Goal: Transaction & Acquisition: Download file/media

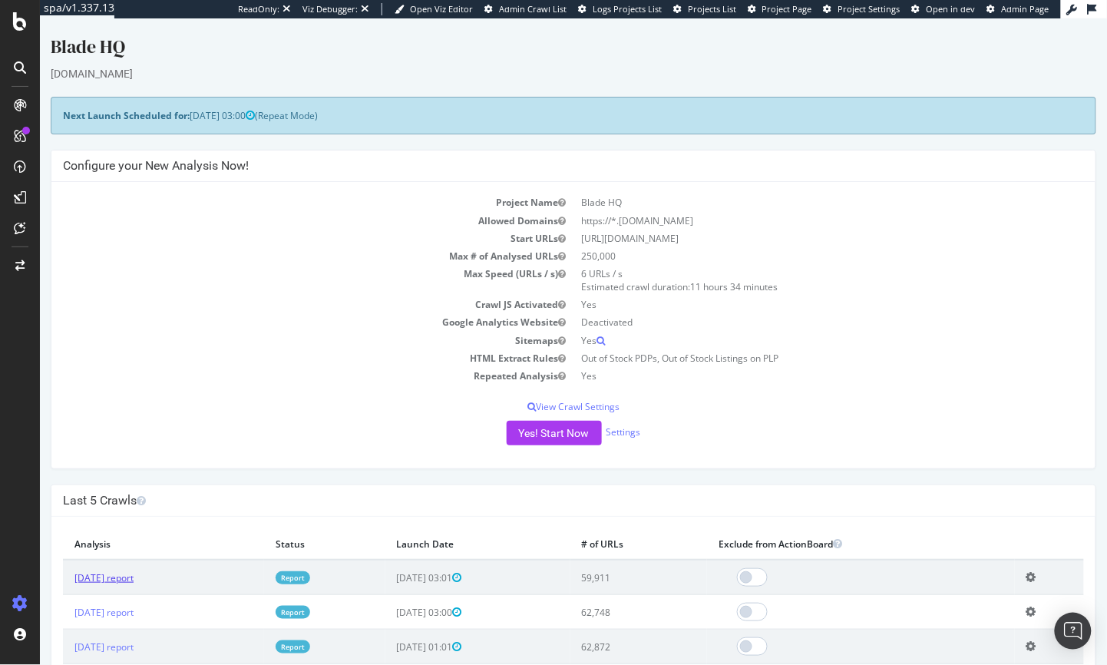
click at [127, 580] on link "[DATE] report" at bounding box center [103, 576] width 59 height 13
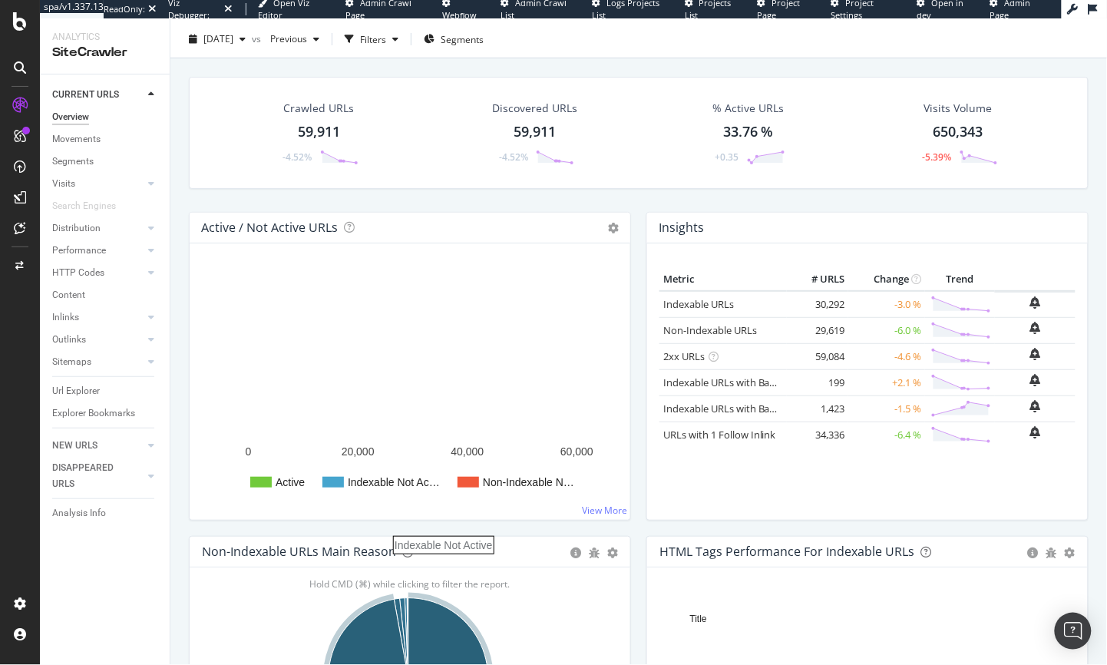
scroll to position [207, 0]
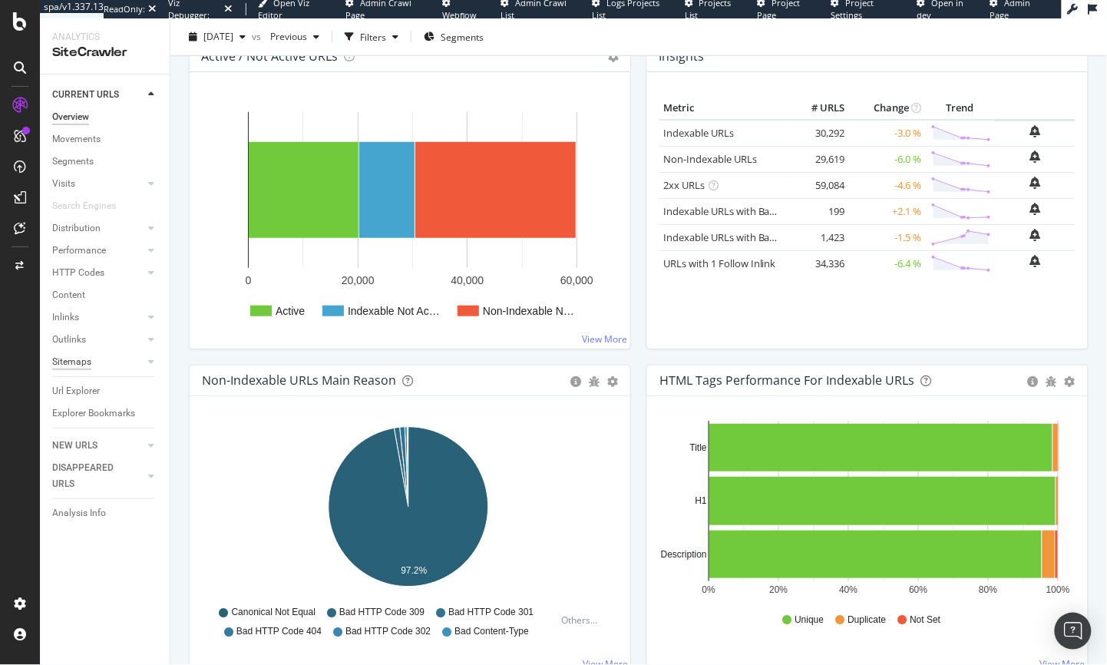
click at [77, 366] on div "Sitemaps" at bounding box center [71, 362] width 39 height 16
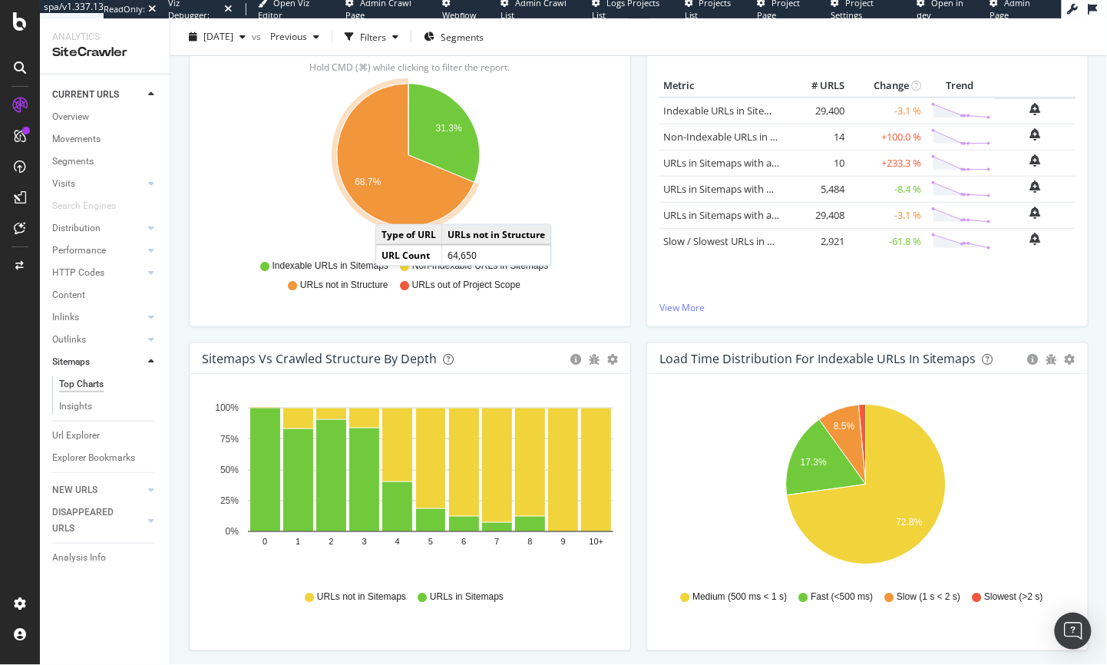
click at [391, 209] on icon "A chart." at bounding box center [405, 155] width 137 height 143
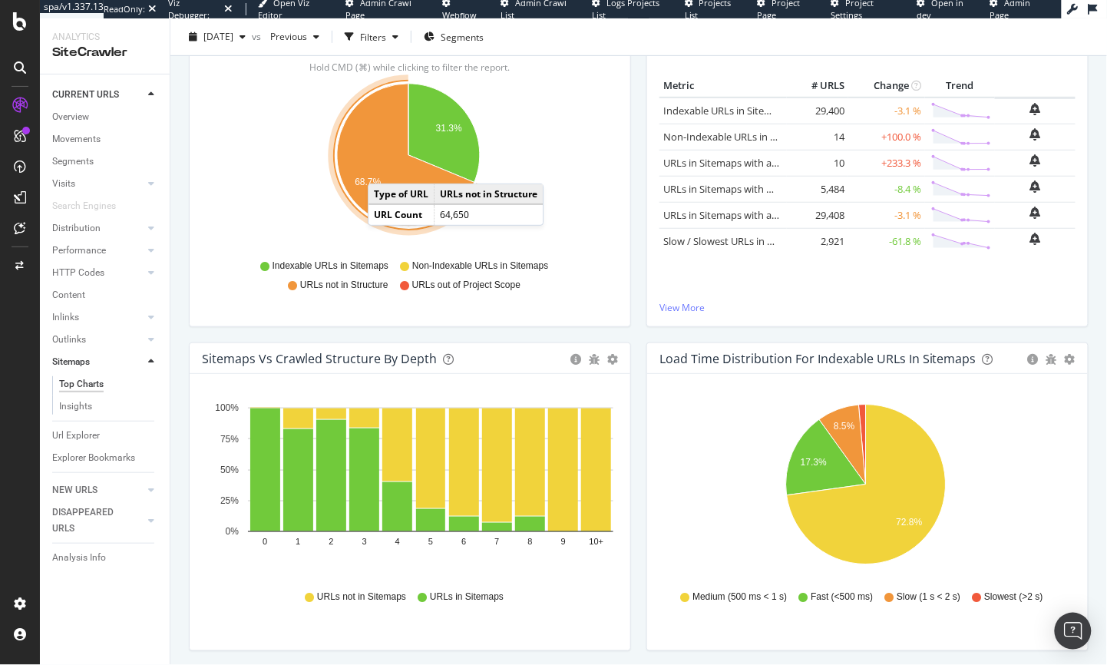
click at [383, 168] on icon "A chart." at bounding box center [405, 155] width 137 height 143
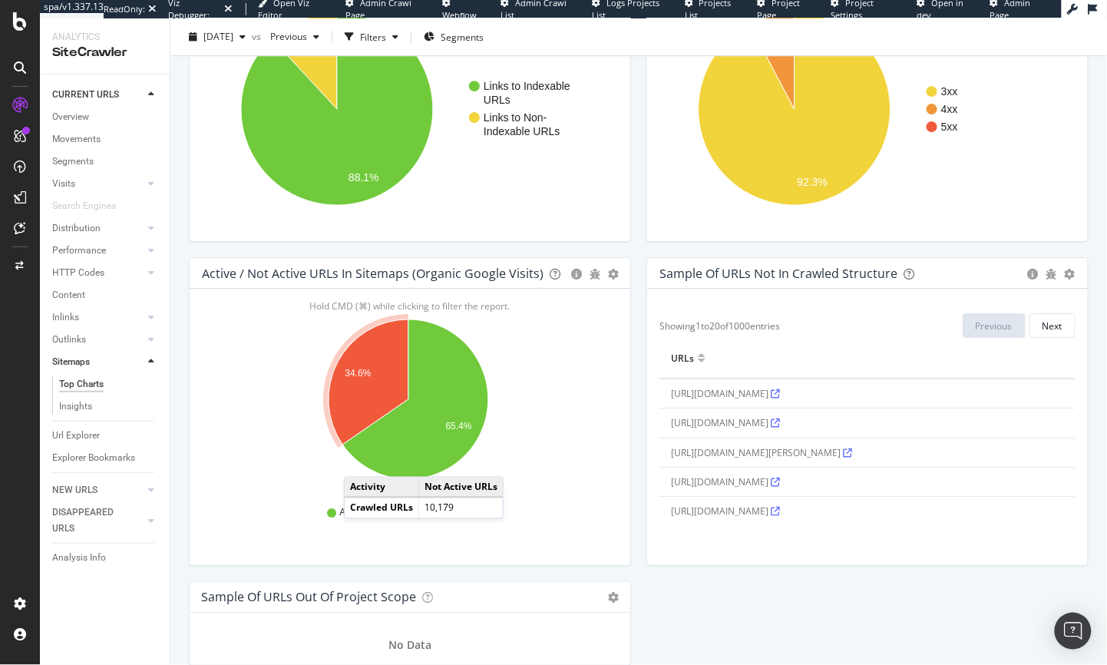
scroll to position [1266, 0]
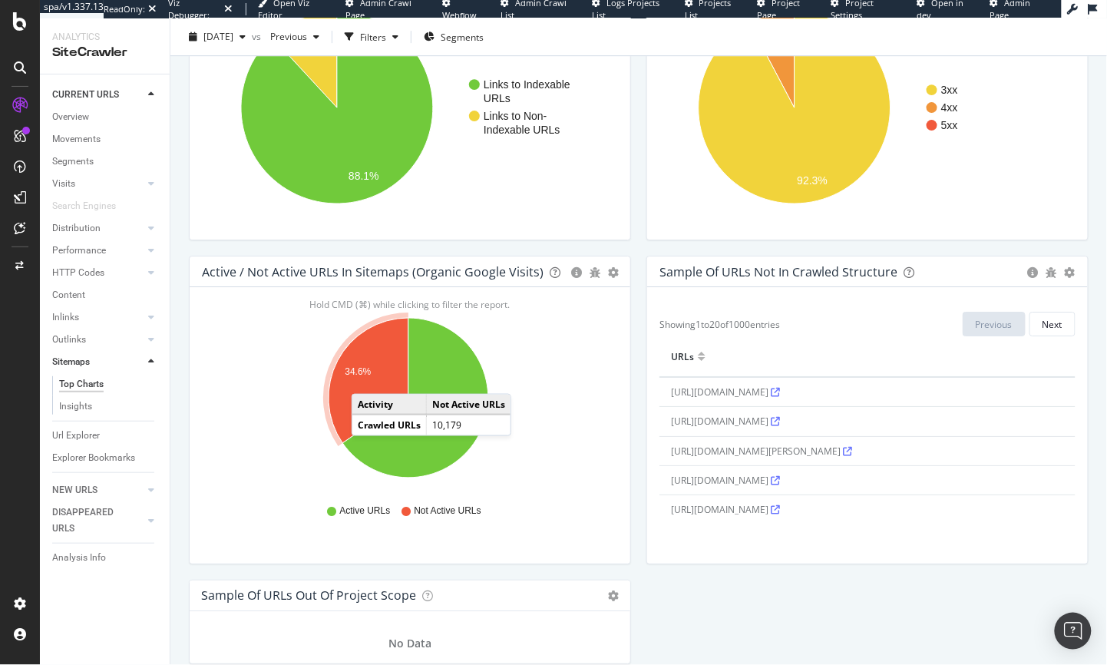
click at [367, 378] on icon "A chart." at bounding box center [369, 380] width 80 height 125
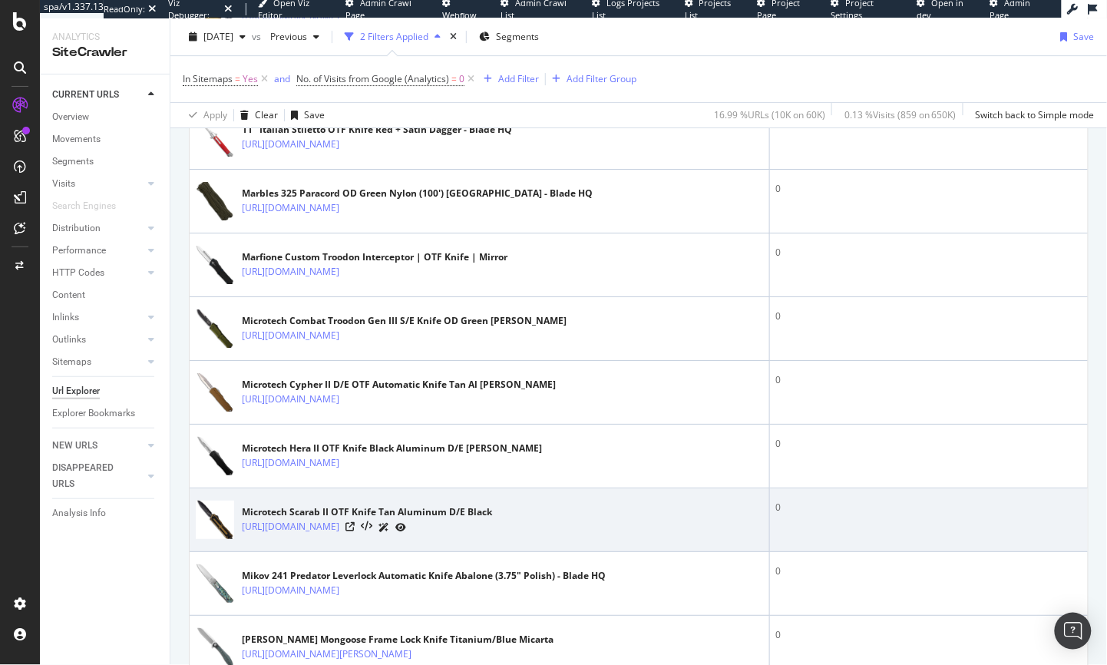
scroll to position [3119, 0]
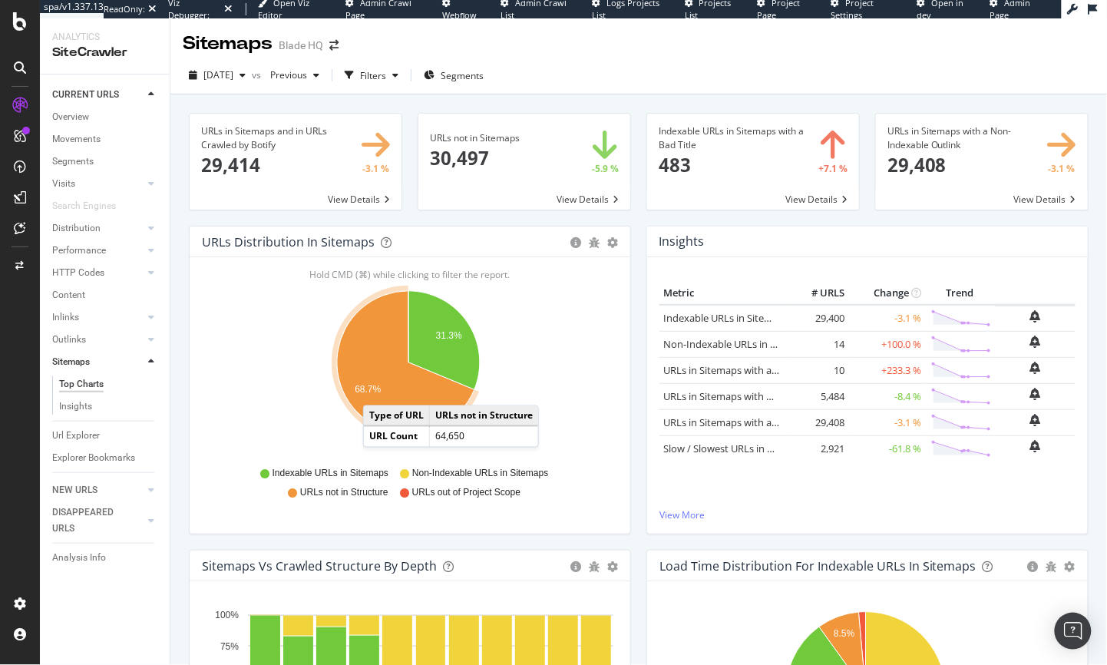
click at [378, 390] on text "68.7%" at bounding box center [368, 390] width 26 height 11
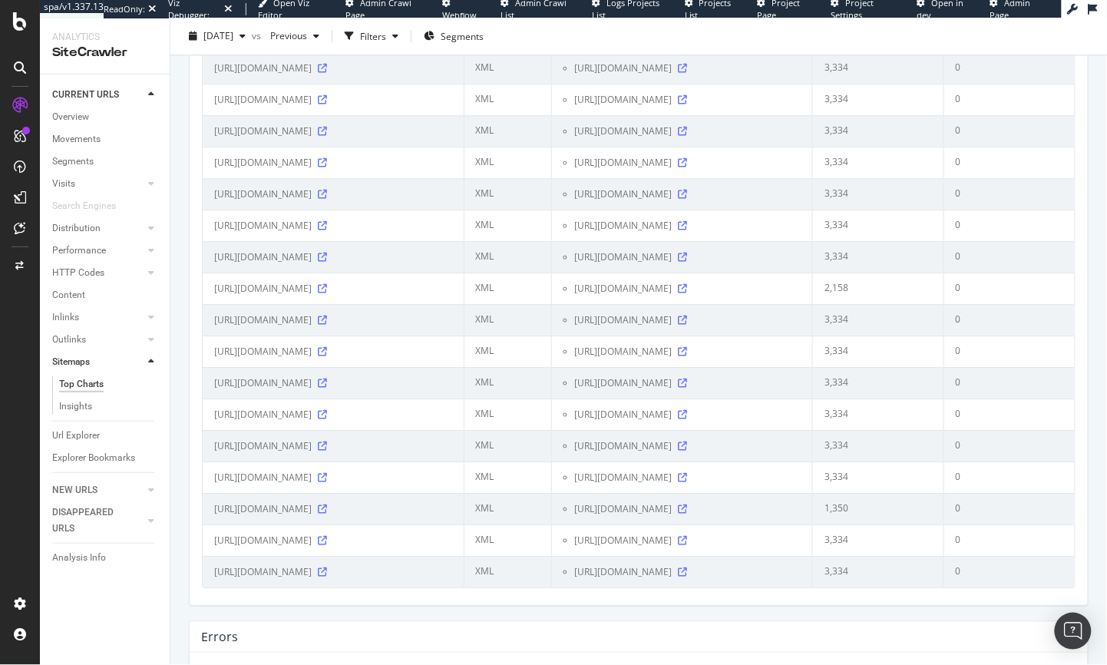
scroll to position [2819, 0]
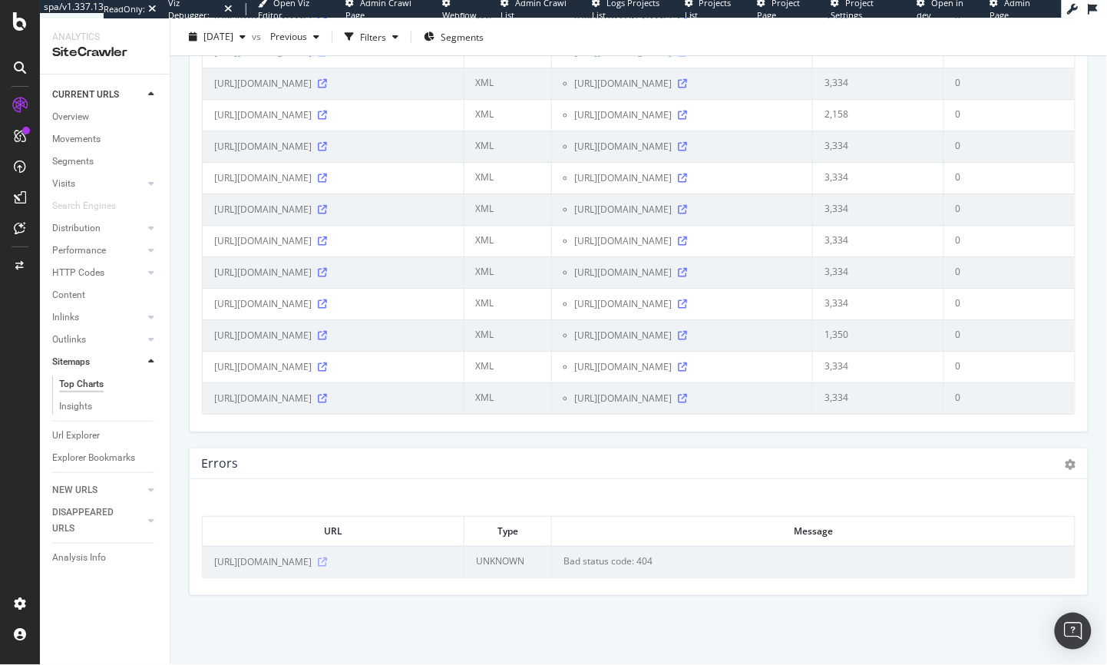
click at [327, 561] on icon at bounding box center [322, 561] width 9 height 9
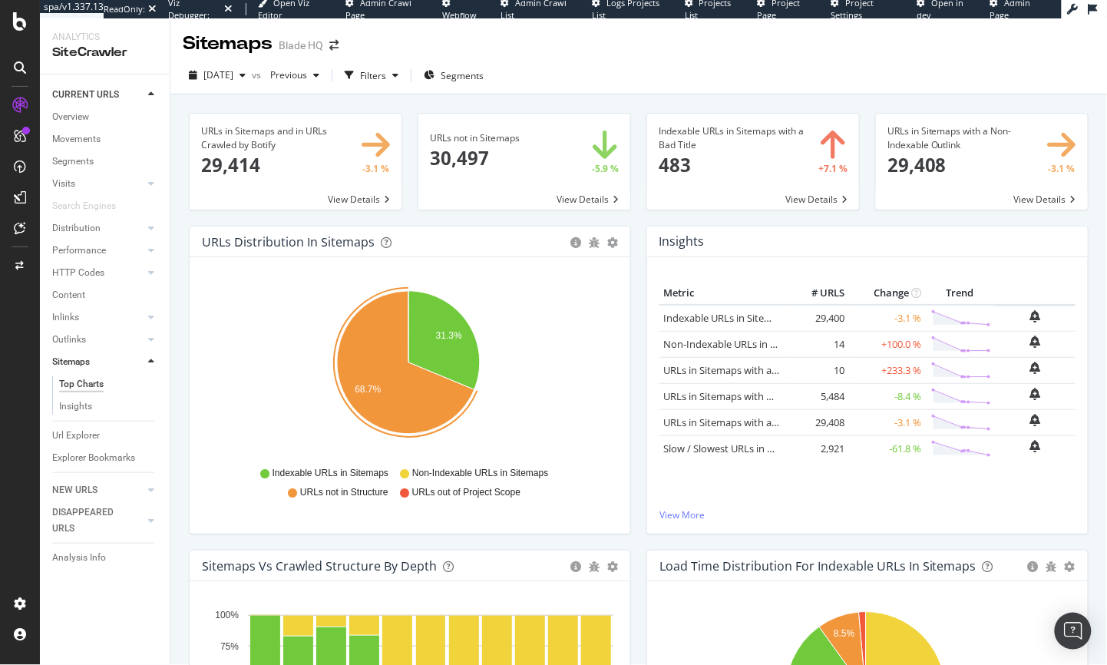
scroll to position [2, 0]
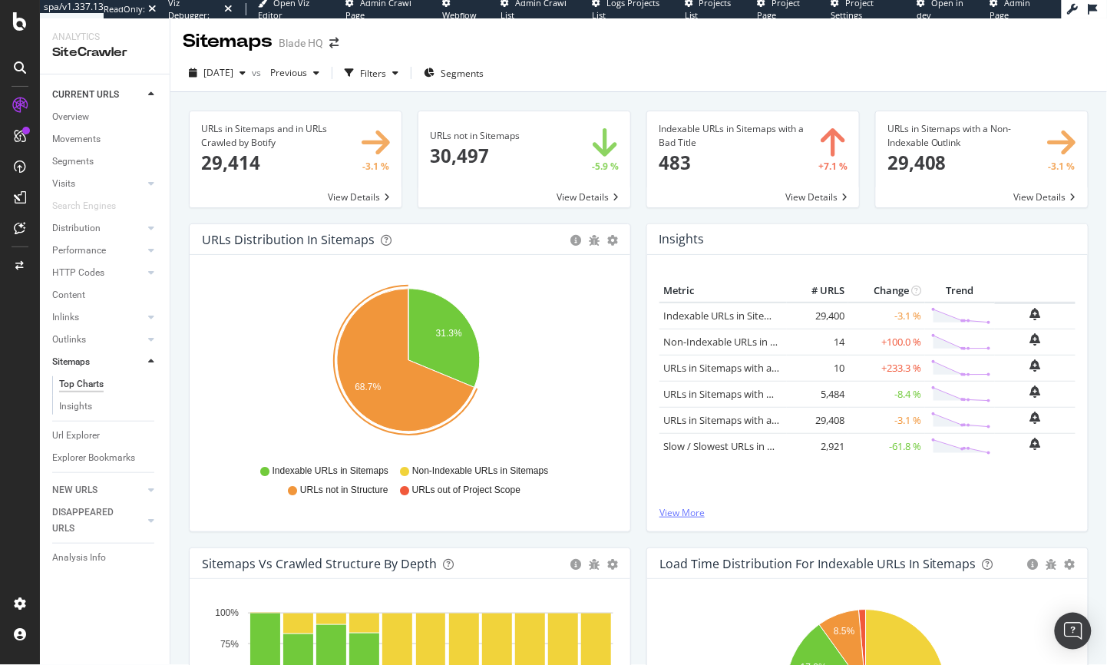
click at [677, 509] on link "View More" at bounding box center [867, 512] width 416 height 13
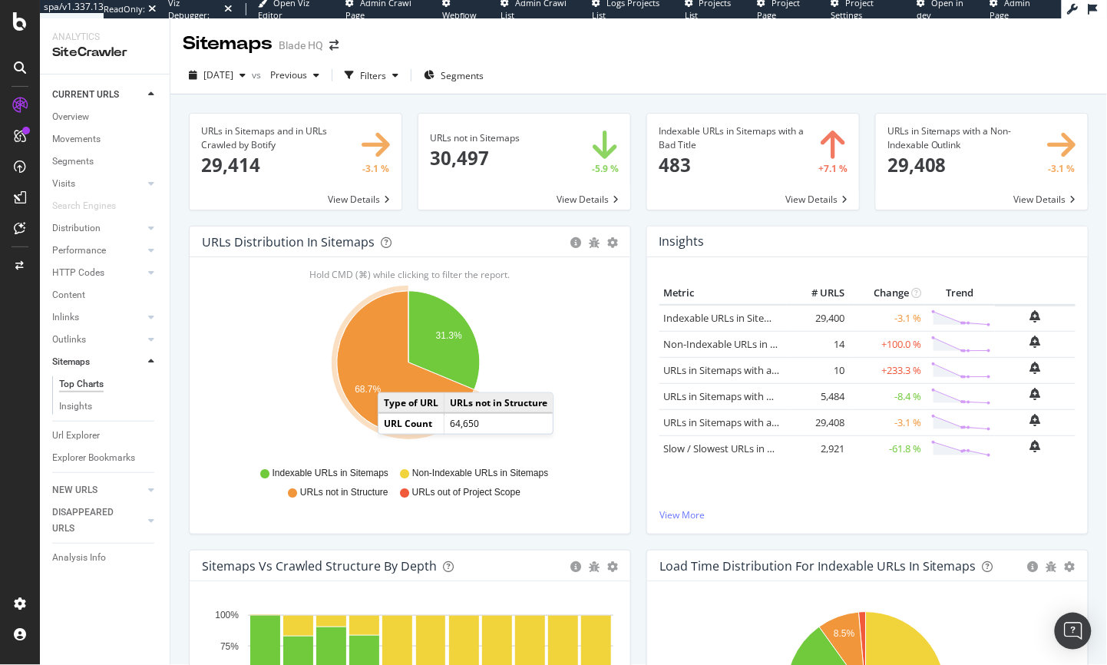
click at [393, 377] on icon "A chart." at bounding box center [405, 362] width 137 height 143
click at [394, 378] on icon "A chart." at bounding box center [405, 362] width 137 height 143
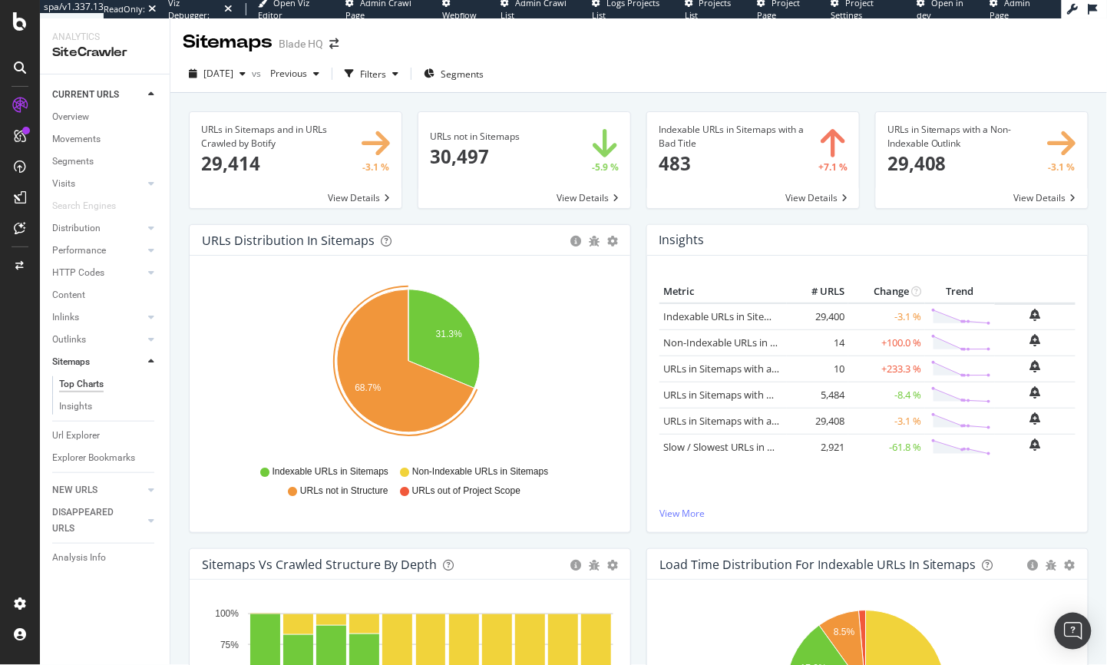
scroll to position [2, 0]
click at [296, 490] on div "URLs not in Structure" at bounding box center [338, 490] width 101 height 13
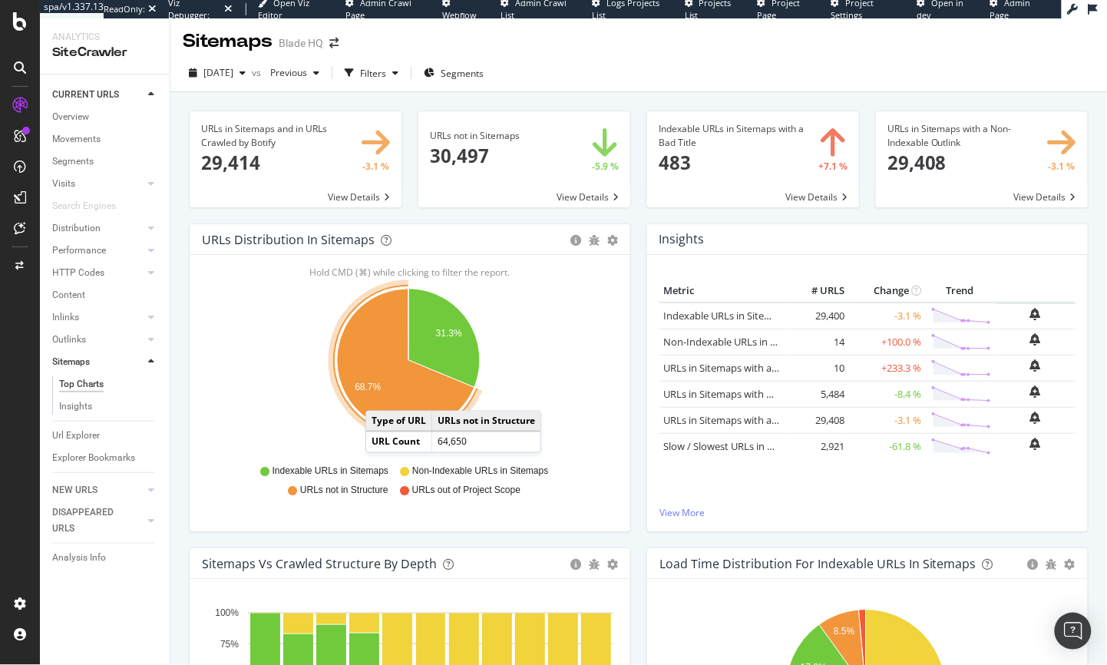
click at [381, 395] on icon "A chart." at bounding box center [405, 360] width 137 height 143
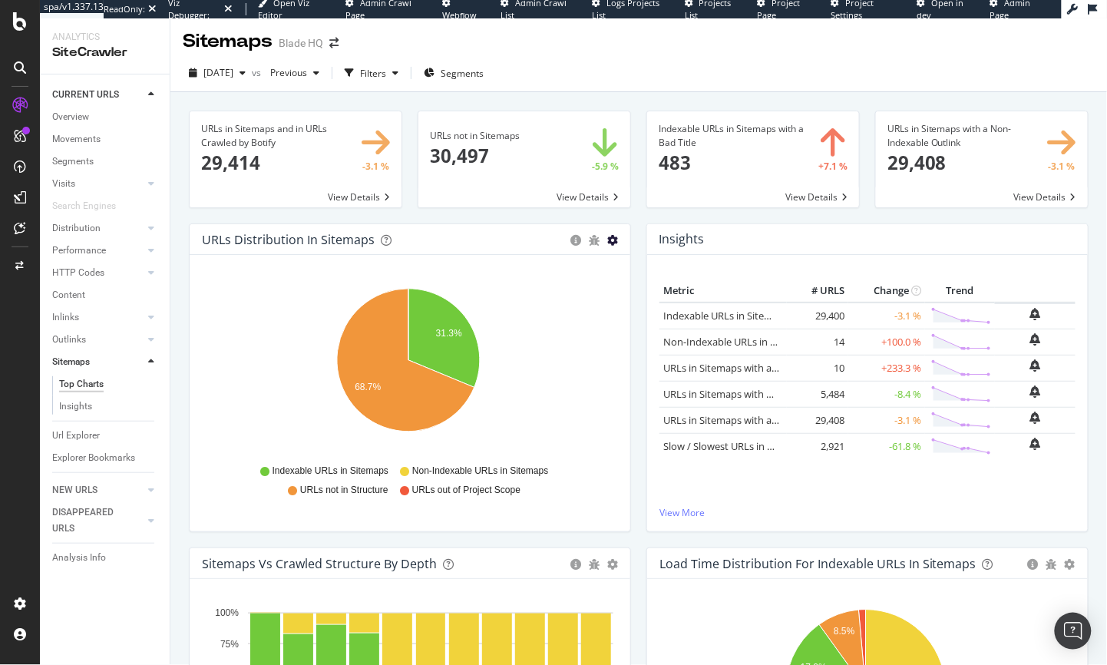
click at [611, 235] on icon "gear" at bounding box center [612, 240] width 11 height 11
click at [1023, 198] on span at bounding box center [982, 159] width 212 height 96
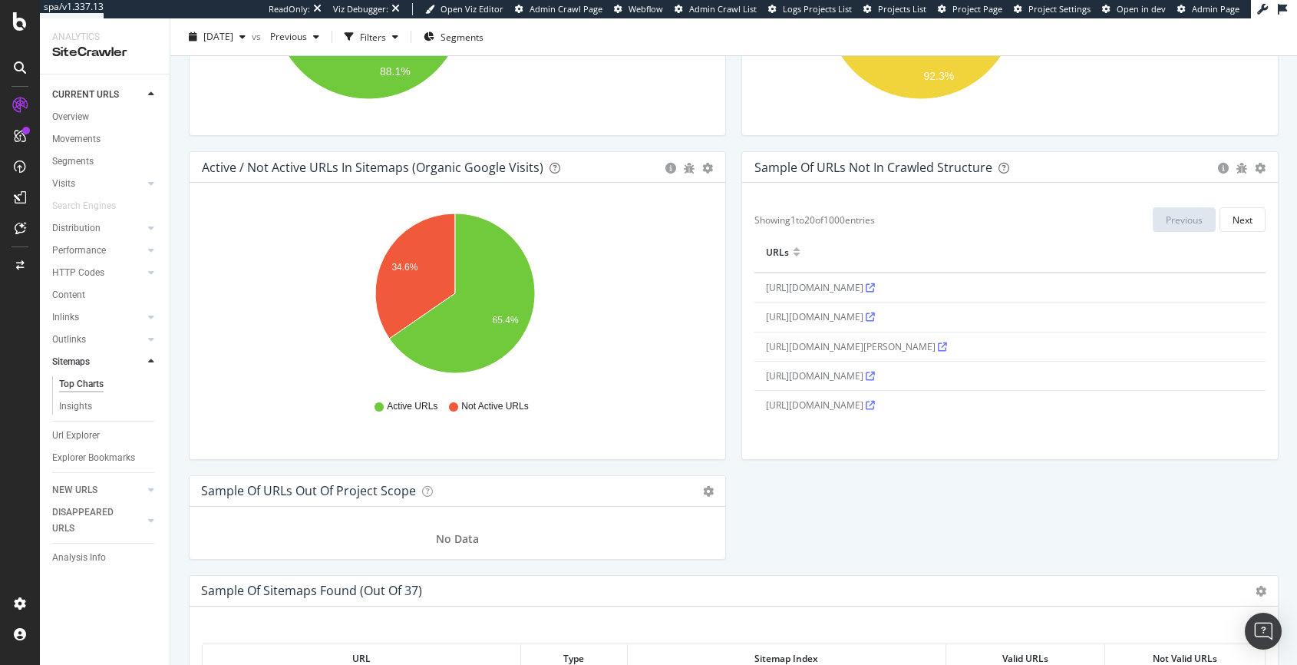
scroll to position [1370, 0]
click at [875, 377] on icon at bounding box center [870, 376] width 9 height 9
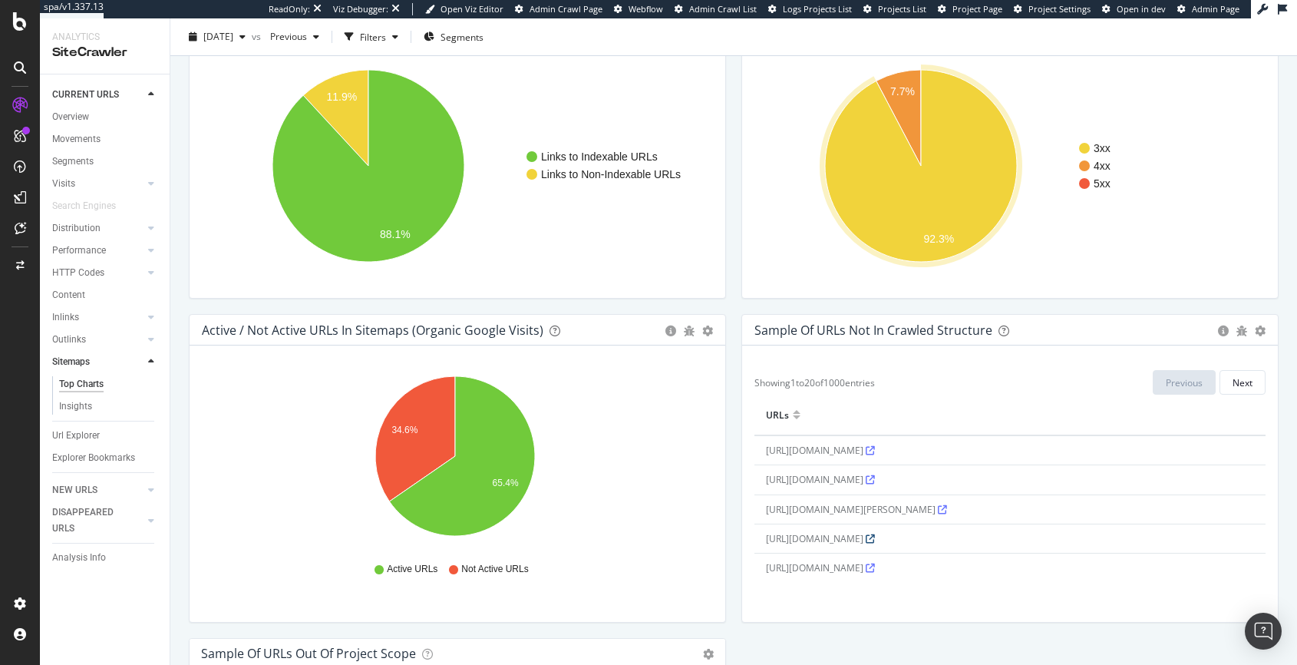
scroll to position [1208, 0]
click at [1106, 381] on div "Next" at bounding box center [1243, 381] width 20 height 13
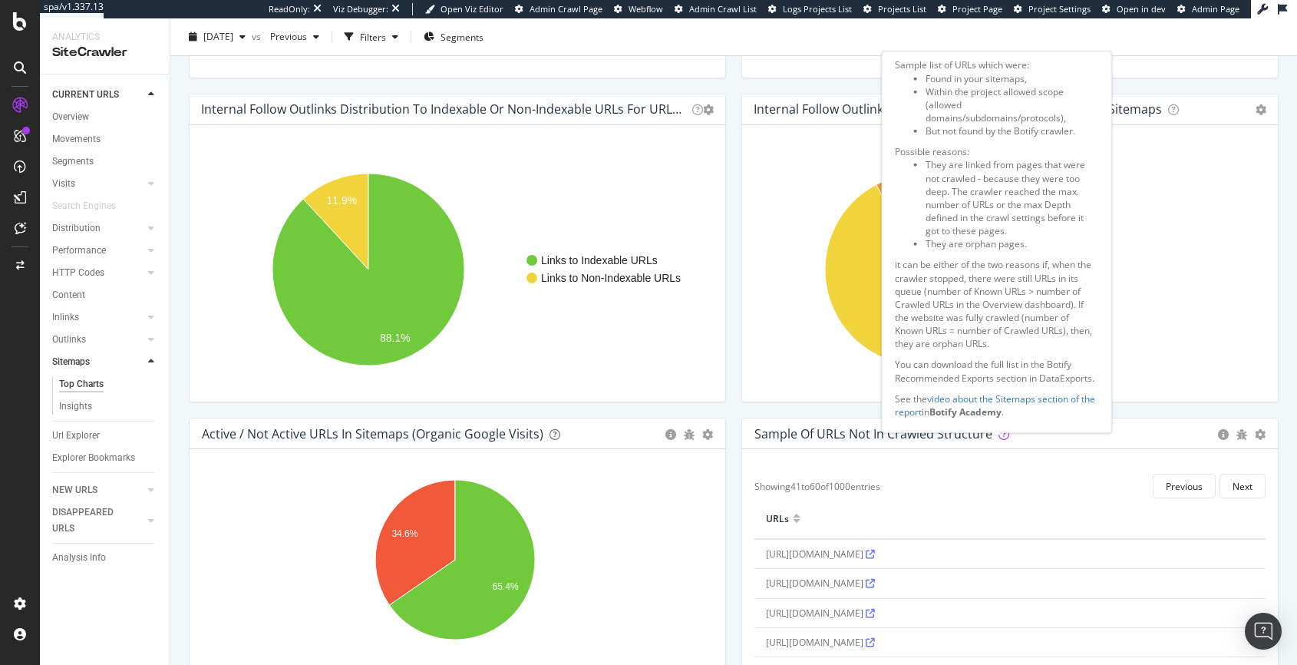
scroll to position [1085, 0]
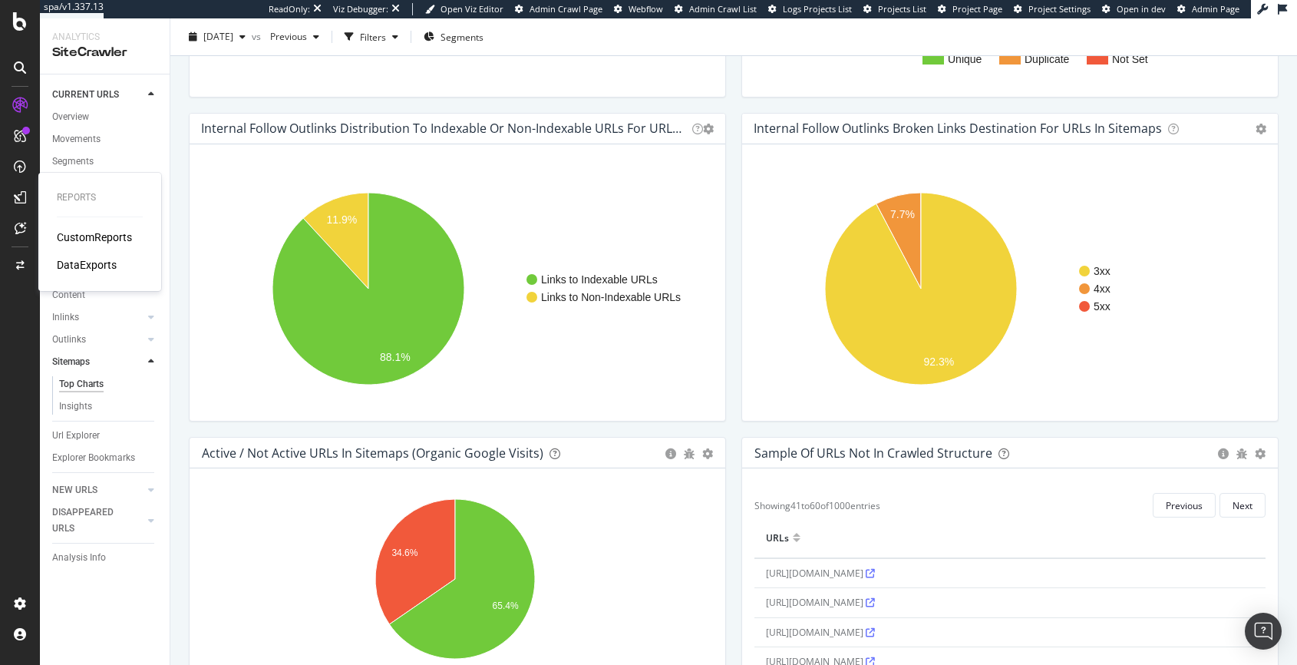
click at [81, 263] on div "DataExports" at bounding box center [87, 264] width 60 height 15
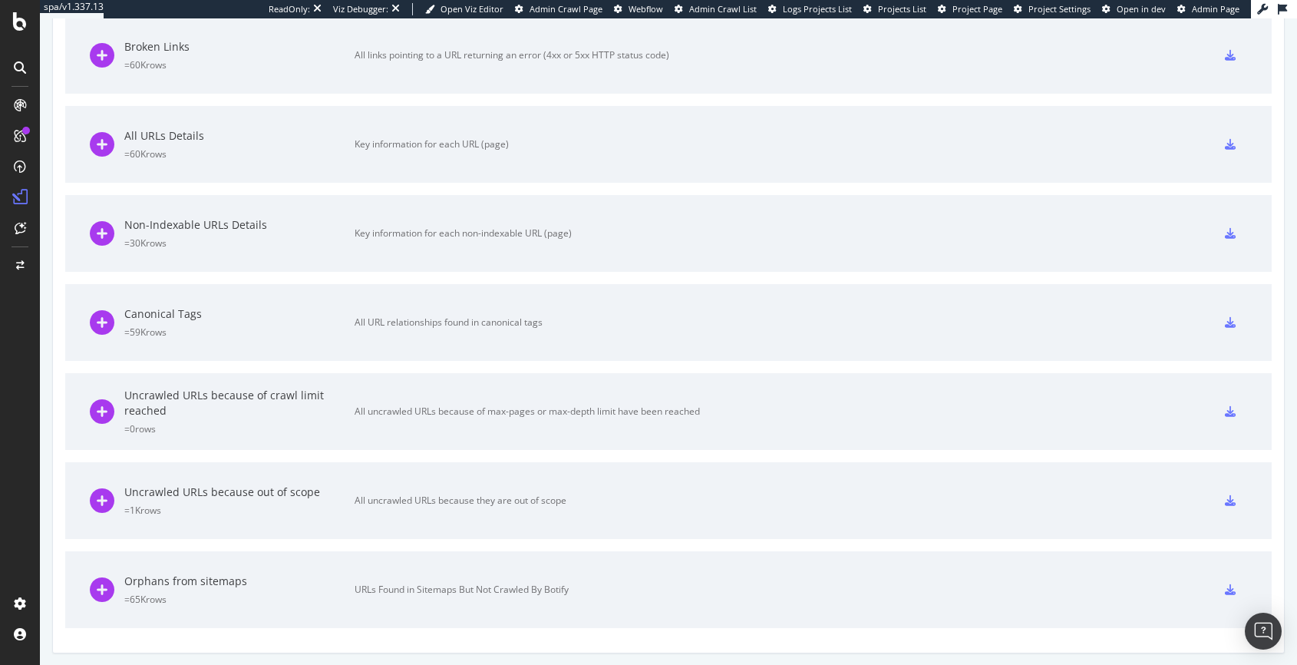
scroll to position [1072, 0]
click at [1106, 583] on icon at bounding box center [1230, 588] width 11 height 11
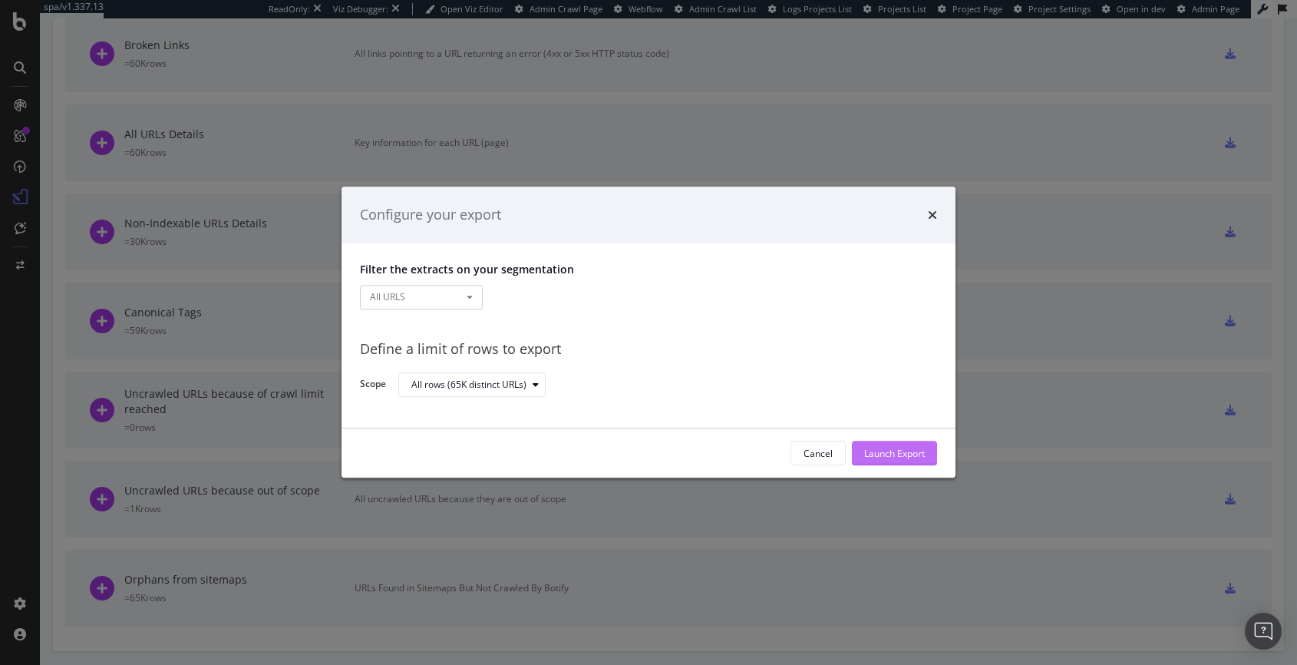
click at [887, 458] on div "Launch Export" at bounding box center [894, 453] width 61 height 13
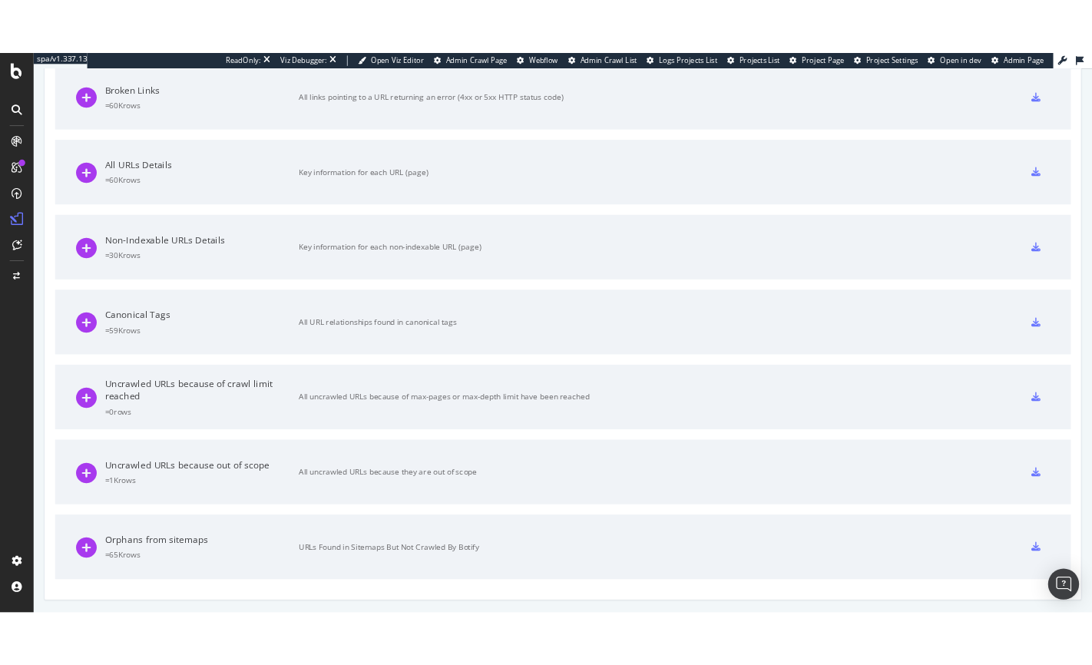
scroll to position [935, 0]
